Goal: Task Accomplishment & Management: Manage account settings

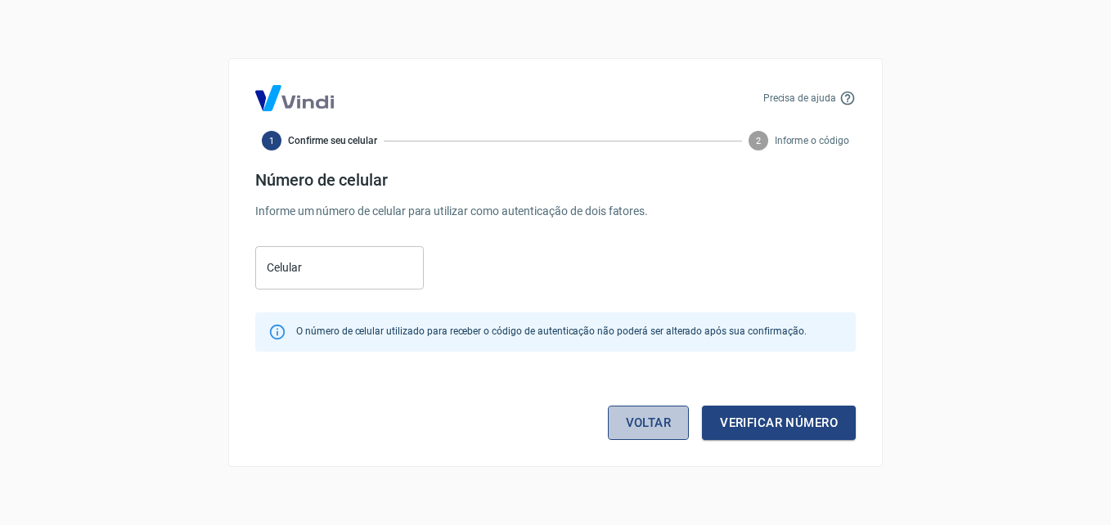
click at [663, 412] on link "Voltar" at bounding box center [649, 423] width 82 height 34
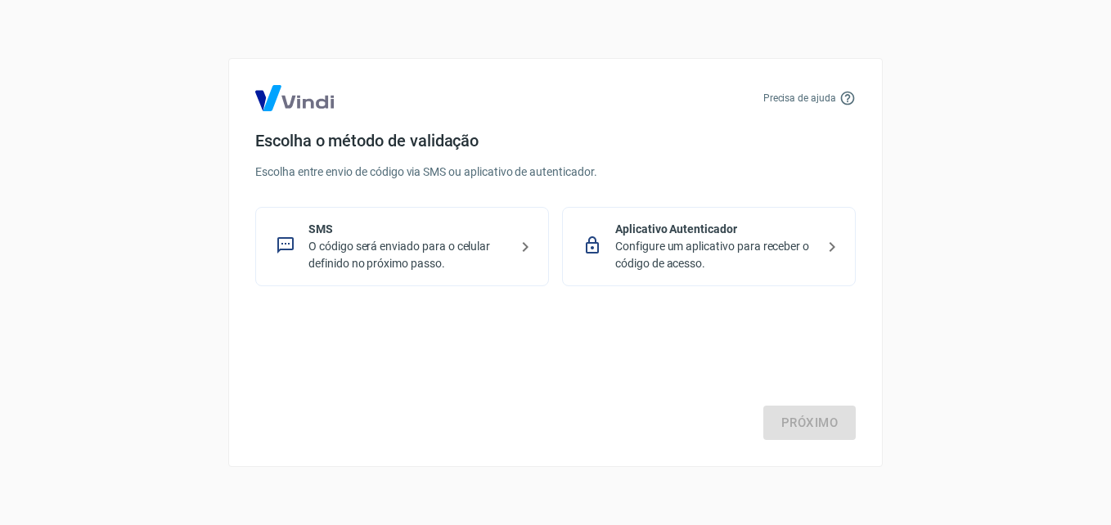
click at [687, 270] on p "Configure um aplicativo para receber o código de acesso." at bounding box center [715, 255] width 201 height 34
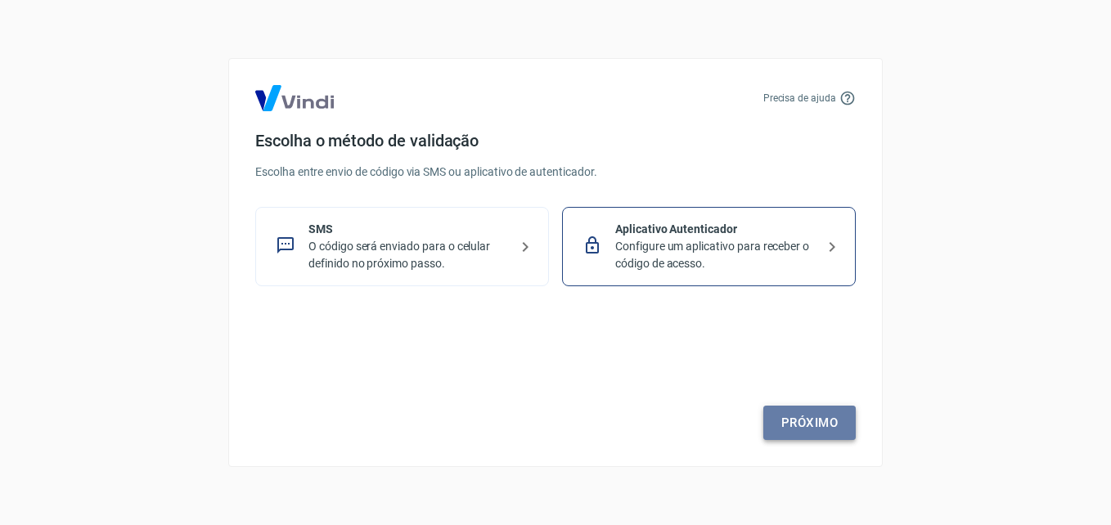
click at [777, 424] on link "Próximo" at bounding box center [810, 423] width 92 height 34
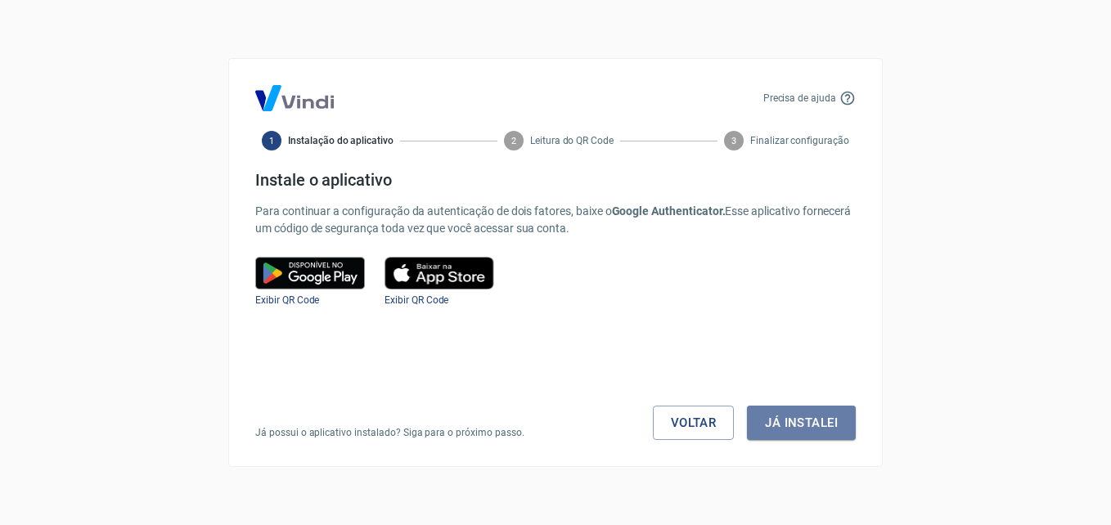
click at [777, 424] on button "Já instalei" at bounding box center [801, 423] width 109 height 34
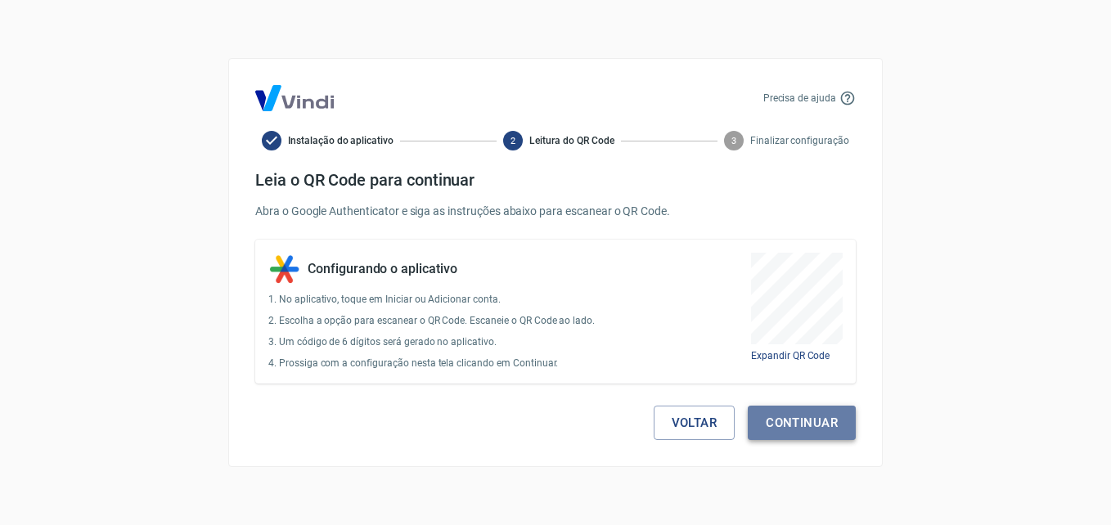
click at [805, 427] on button "Continuar" at bounding box center [802, 423] width 108 height 34
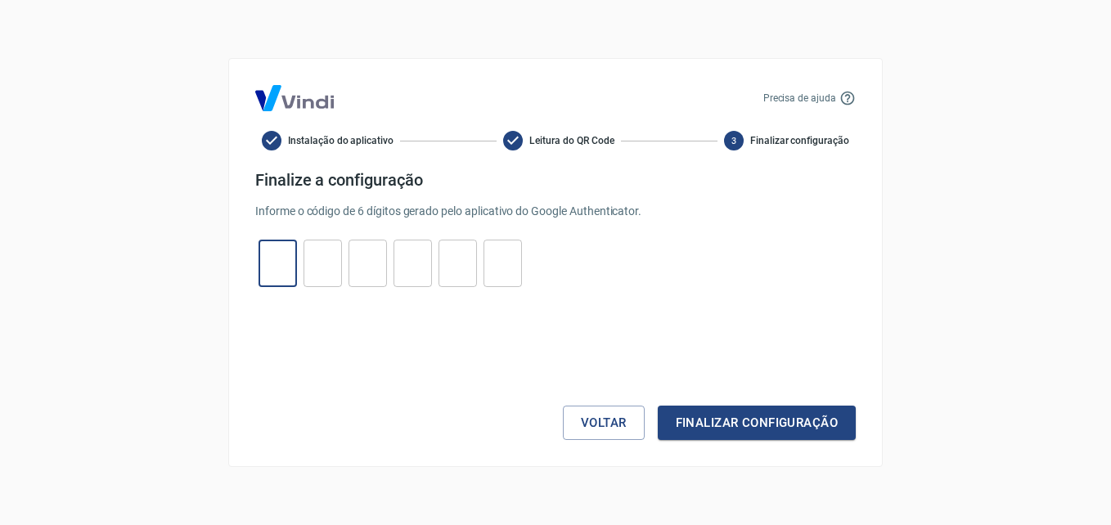
click at [286, 267] on input "tel" at bounding box center [278, 263] width 38 height 35
type input "3"
type input "2"
type input "7"
type input "8"
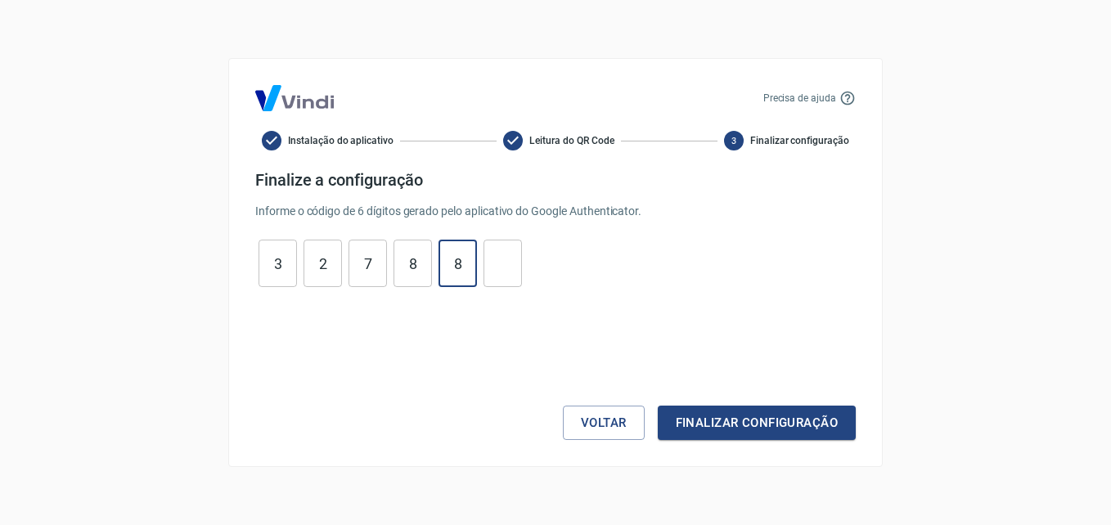
type input "8"
type input "0"
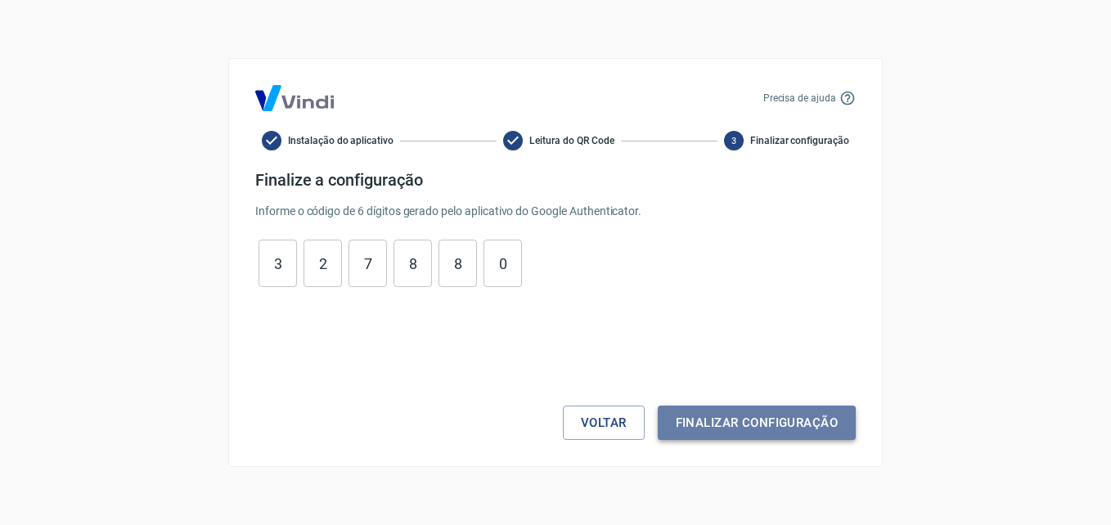
click at [746, 417] on button "Finalizar configuração" at bounding box center [757, 423] width 198 height 34
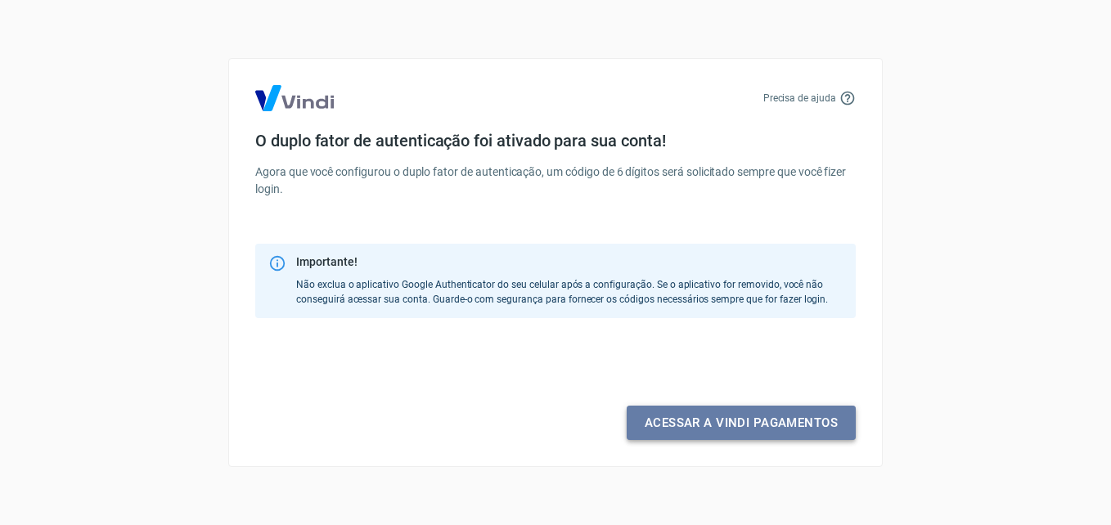
click at [746, 417] on link "Acessar a Vindi pagamentos" at bounding box center [741, 423] width 229 height 34
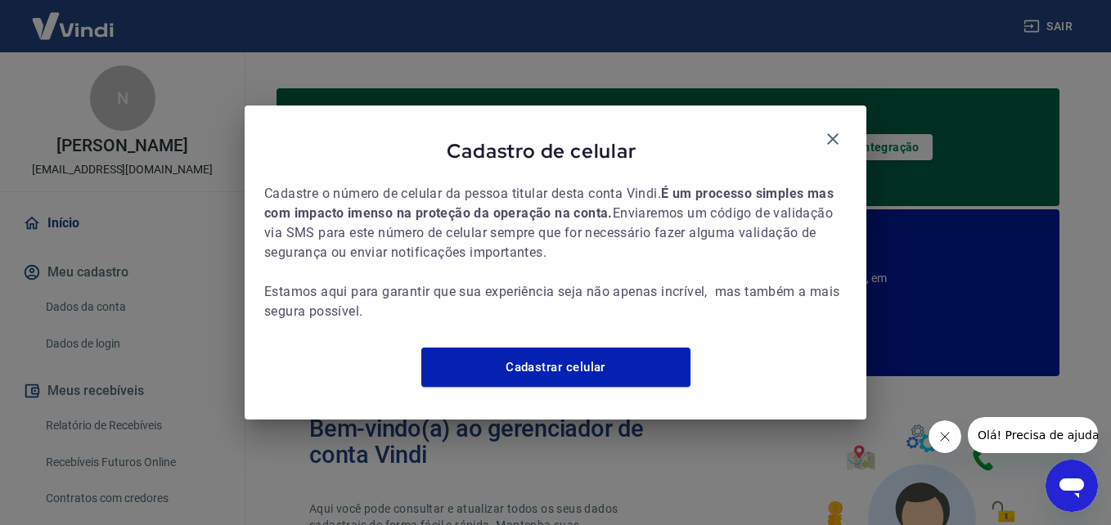
click at [831, 114] on div "Cadastro de celular Cadastre o número de celular da pessoa titular desta conta …" at bounding box center [556, 262] width 622 height 313
click at [829, 129] on icon "button" at bounding box center [833, 139] width 20 height 20
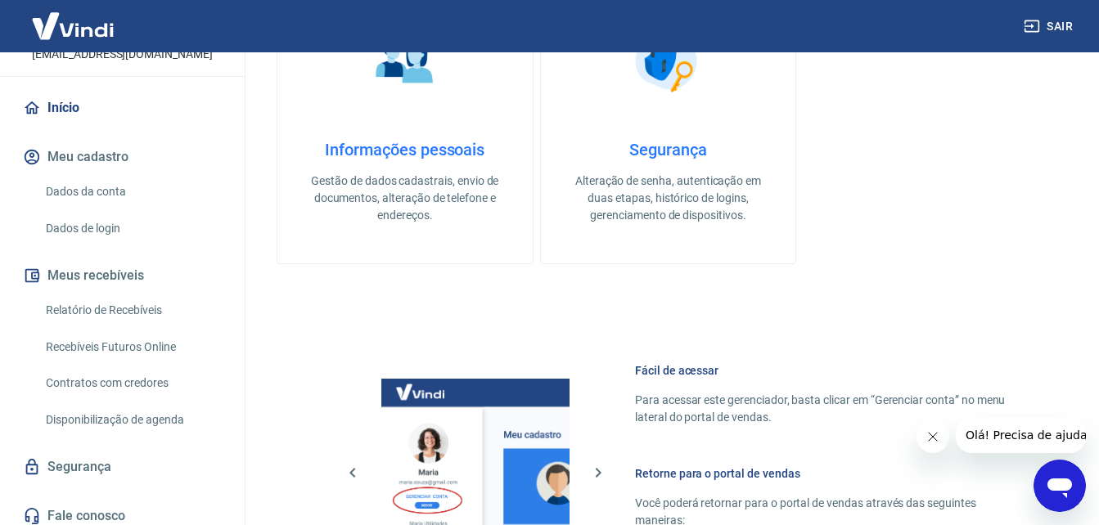
scroll to position [124, 0]
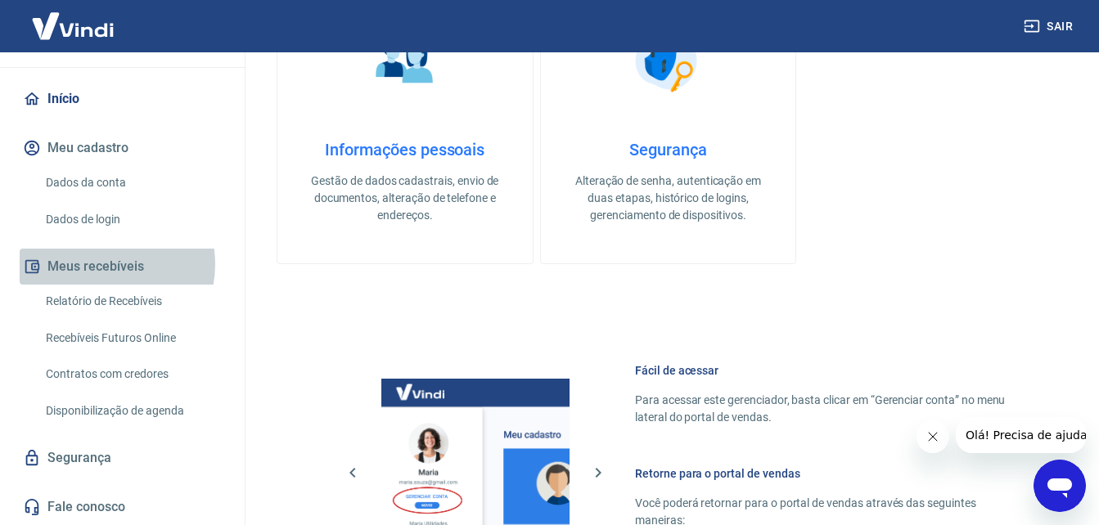
click at [101, 264] on button "Meus recebíveis" at bounding box center [122, 267] width 205 height 36
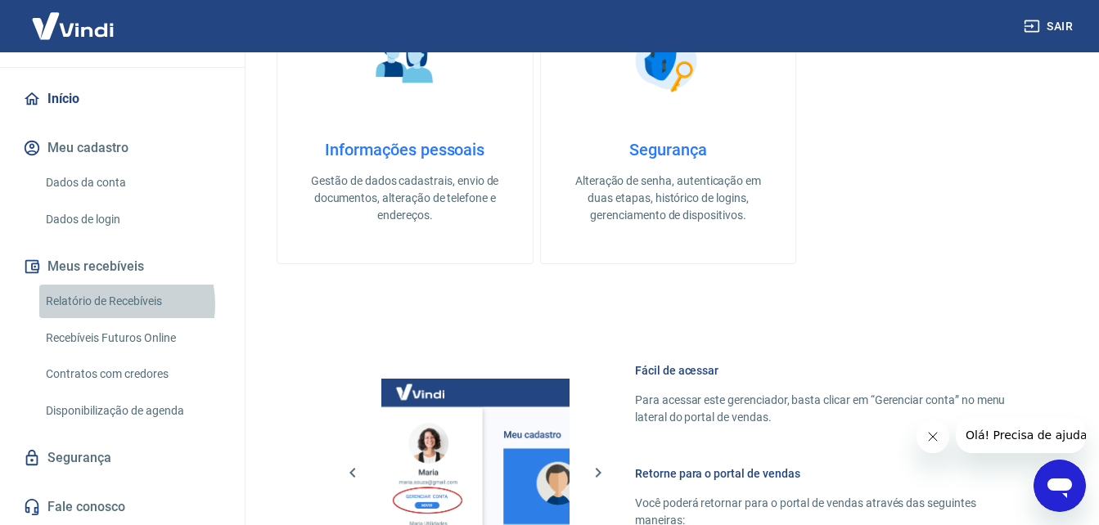
click at [104, 304] on link "Relatório de Recebíveis" at bounding box center [132, 302] width 186 height 34
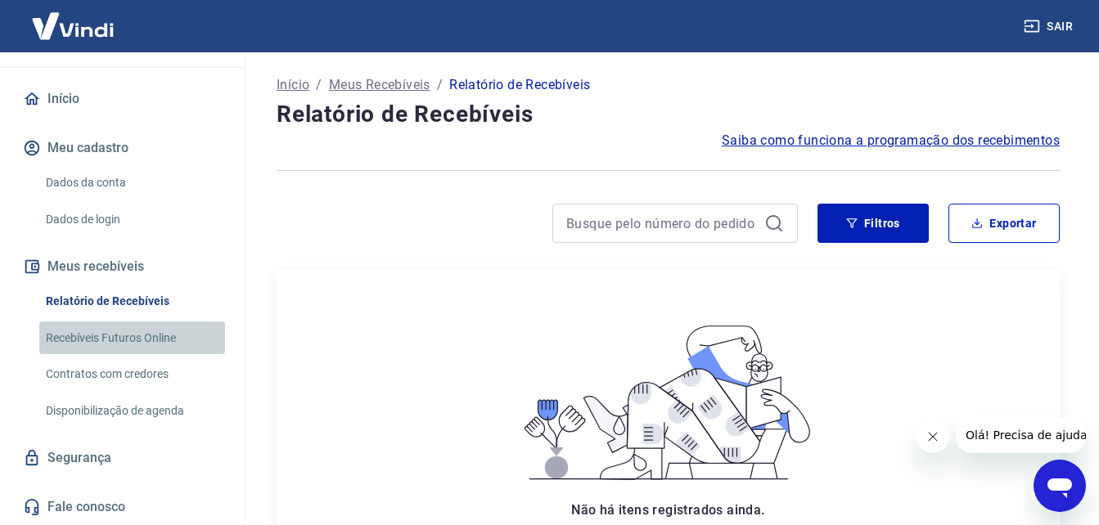
click at [144, 329] on link "Recebíveis Futuros Online" at bounding box center [132, 339] width 186 height 34
